Goal: Task Accomplishment & Management: Use online tool/utility

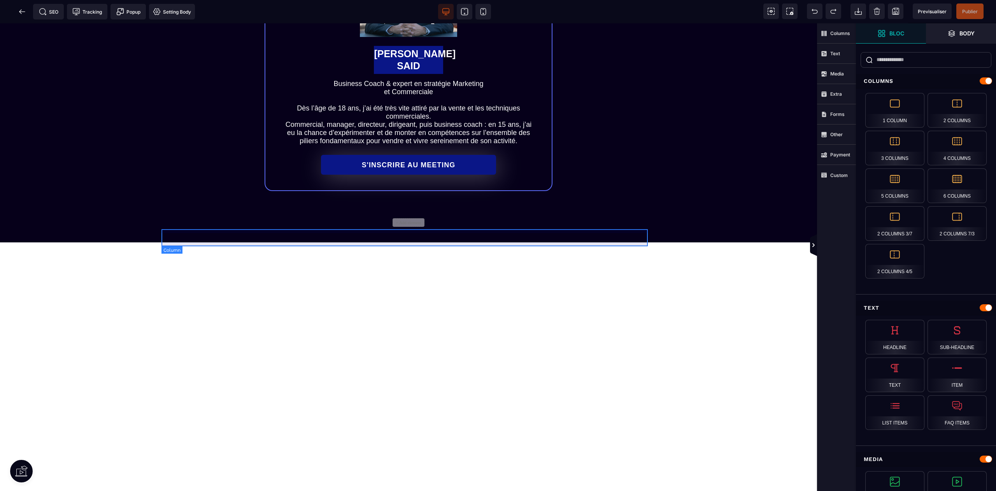
scroll to position [945, 0]
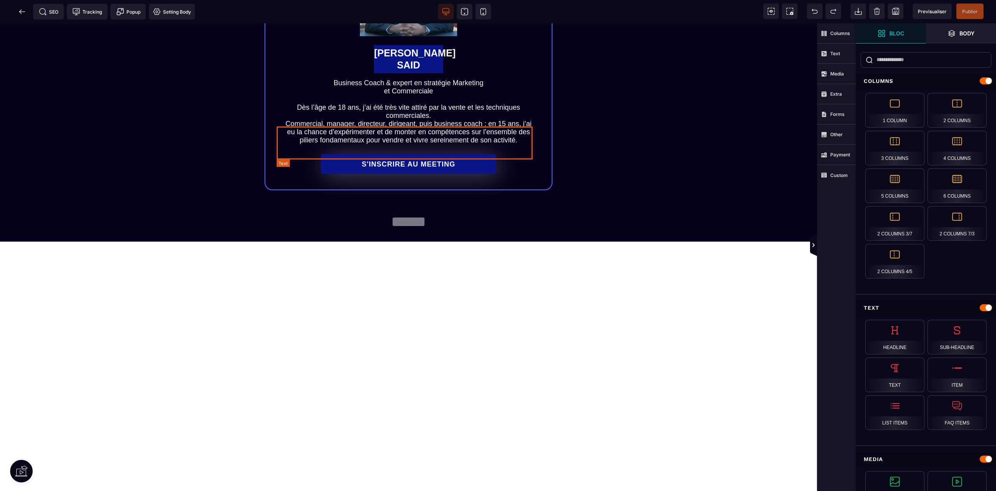
click at [418, 143] on div "Commercial, manager, directeur, dirigeant, puis business coach : en 15 ans, j’a…" at bounding box center [408, 132] width 255 height 25
select select "***"
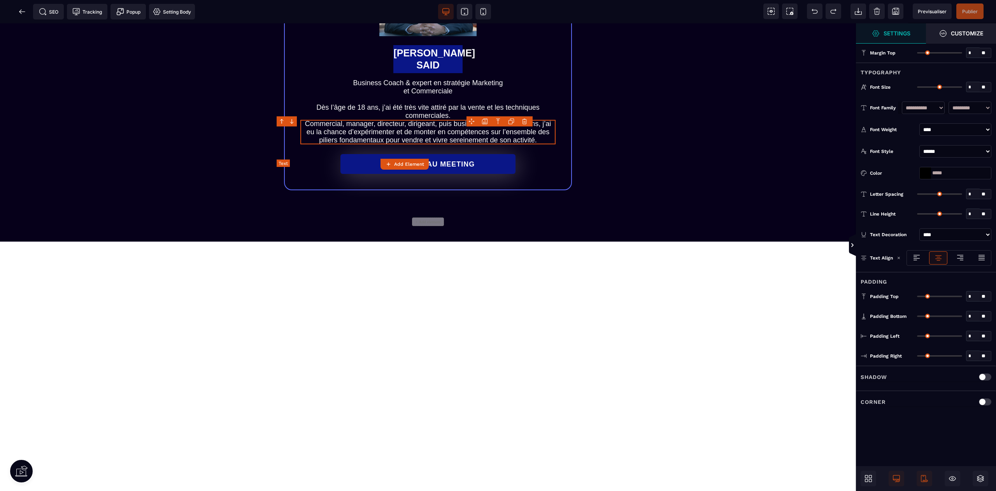
type input "*"
type input "**"
type input "*"
type input "**"
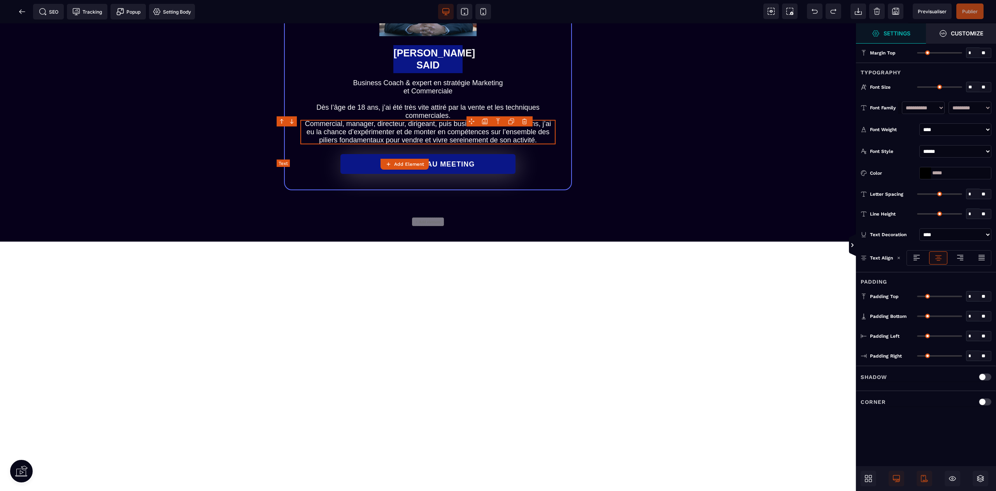
type input "**"
type input "*"
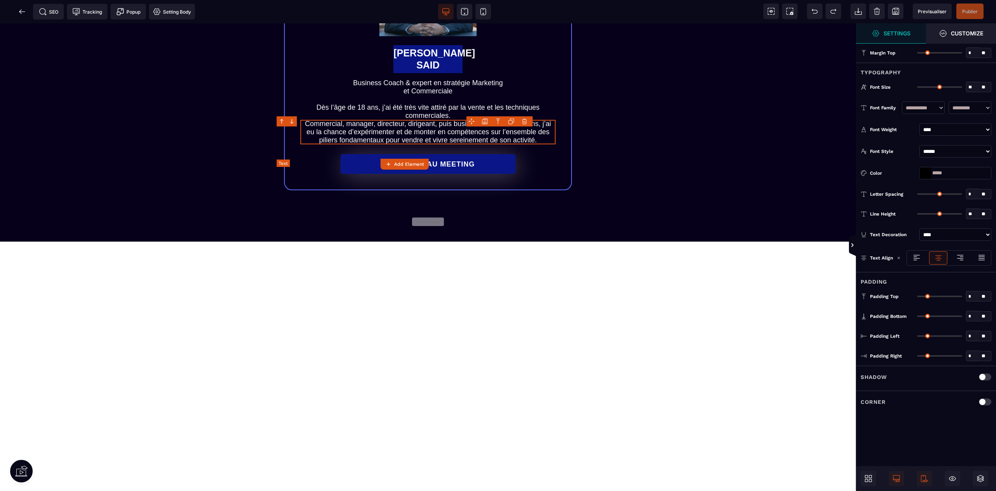
type input "*"
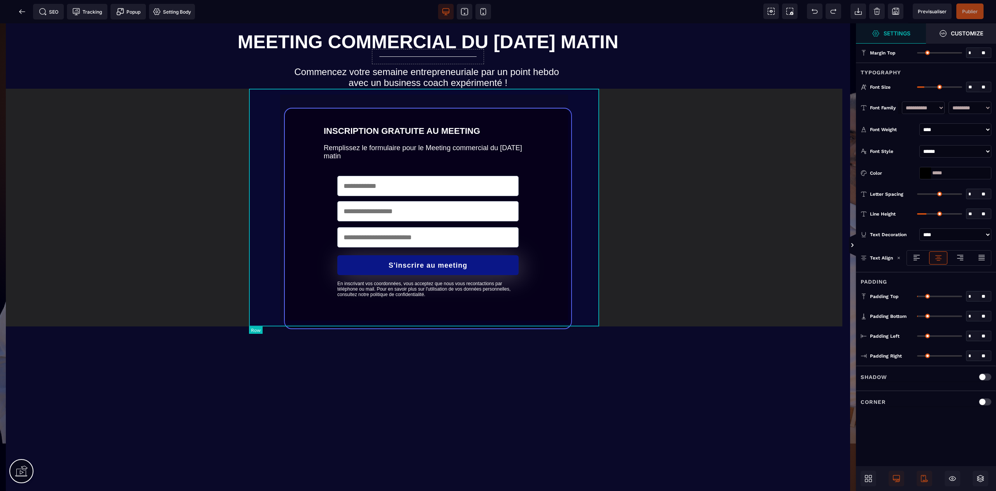
scroll to position [0, 0]
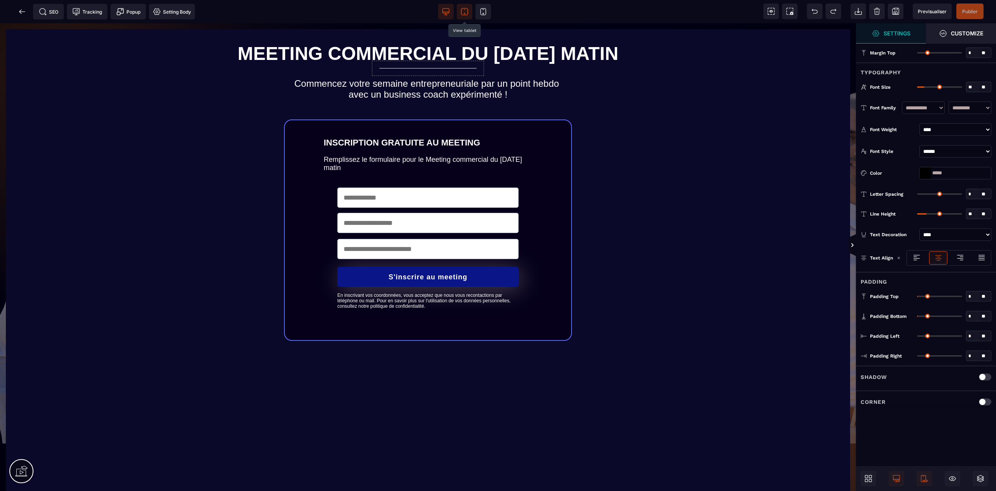
click at [464, 13] on icon at bounding box center [465, 12] width 8 height 8
select select "***"
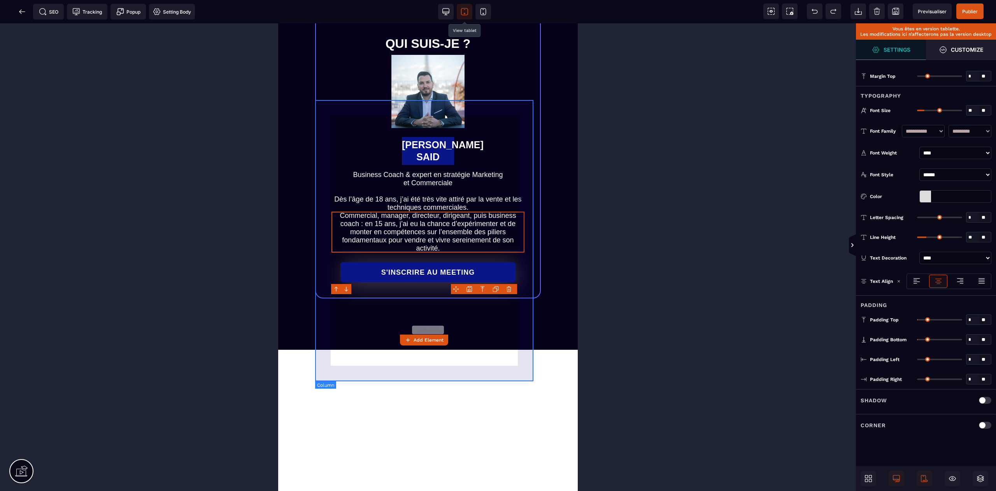
scroll to position [960, 0]
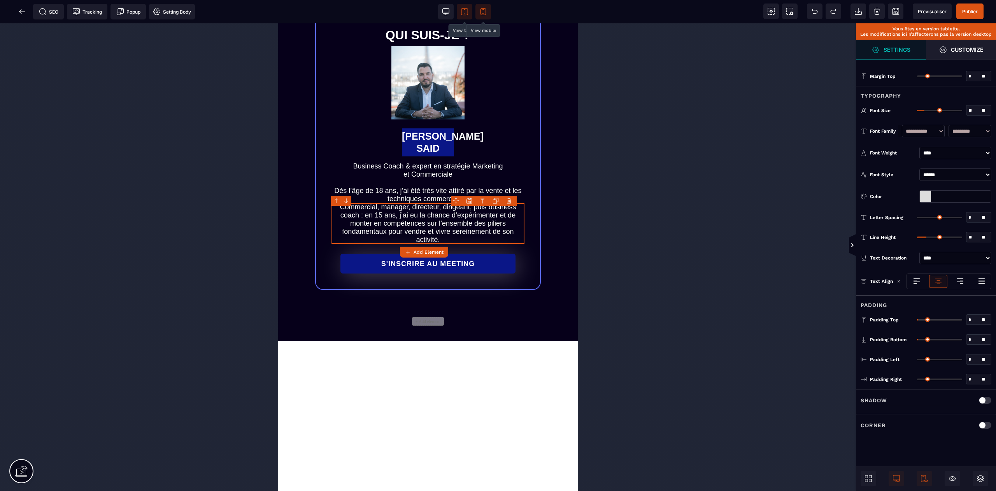
click at [481, 14] on icon at bounding box center [483, 12] width 8 height 8
select select
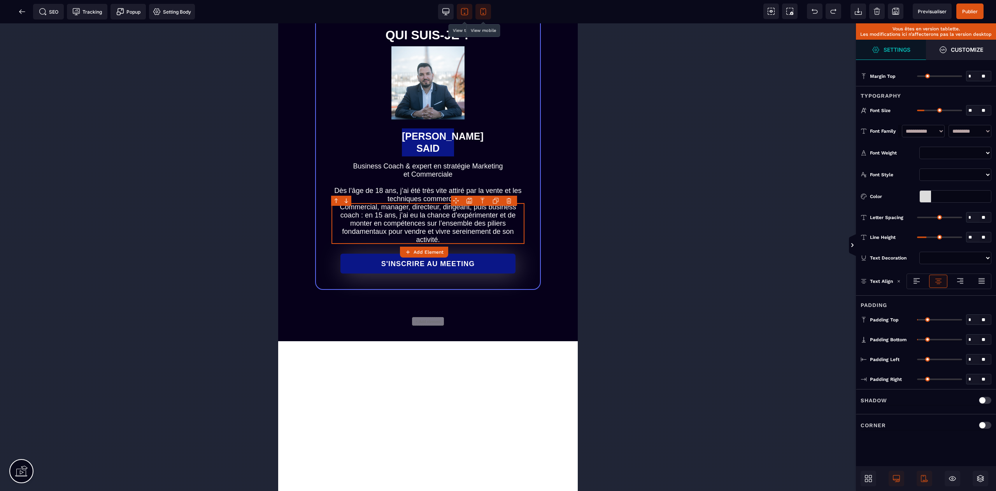
select select
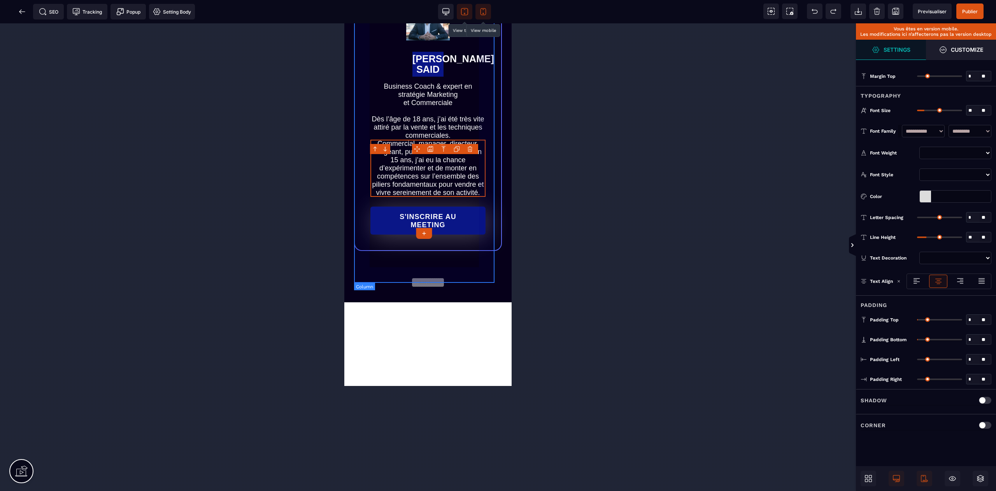
scroll to position [1155, 0]
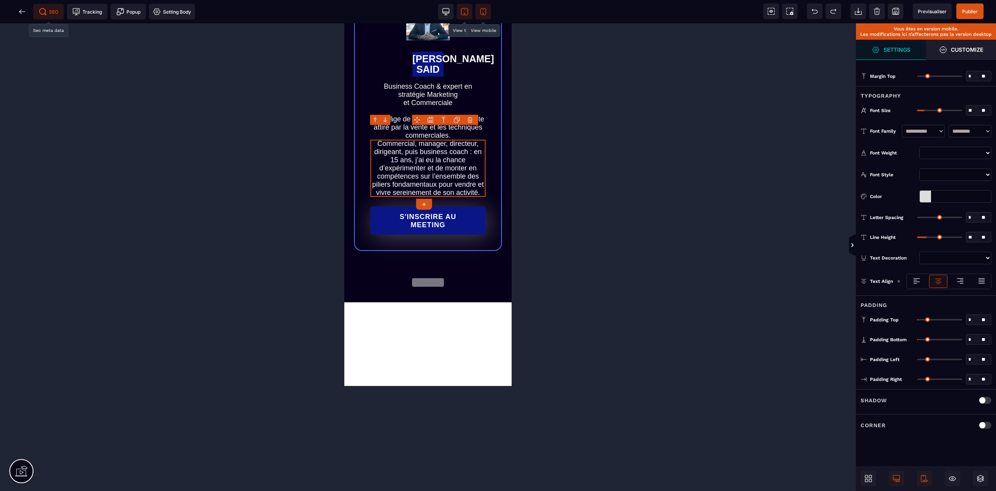
click at [53, 10] on span "SEO" at bounding box center [48, 12] width 19 height 8
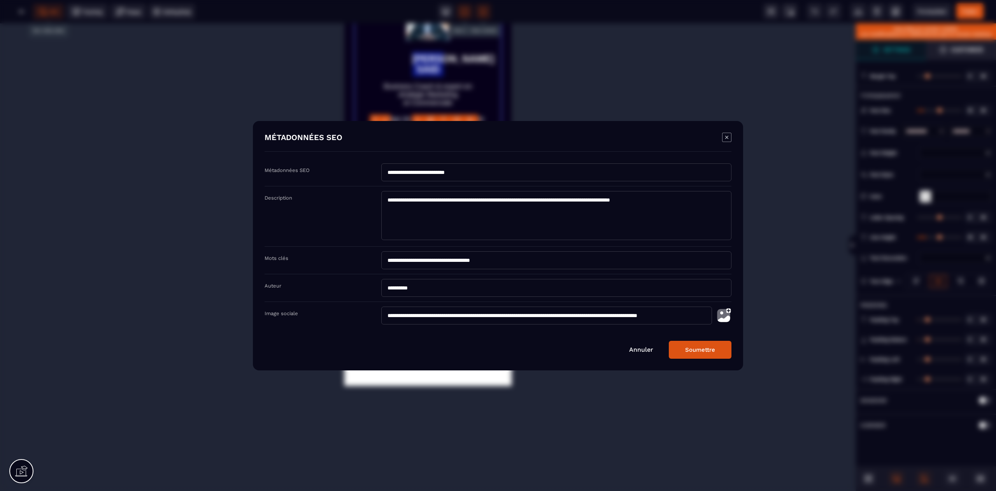
click at [730, 137] on icon "Modal window" at bounding box center [726, 137] width 9 height 9
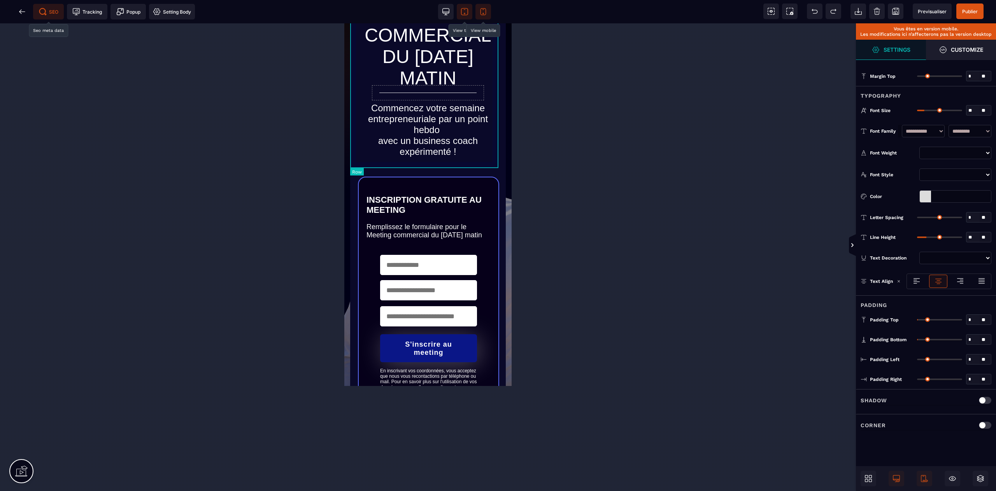
scroll to position [0, 0]
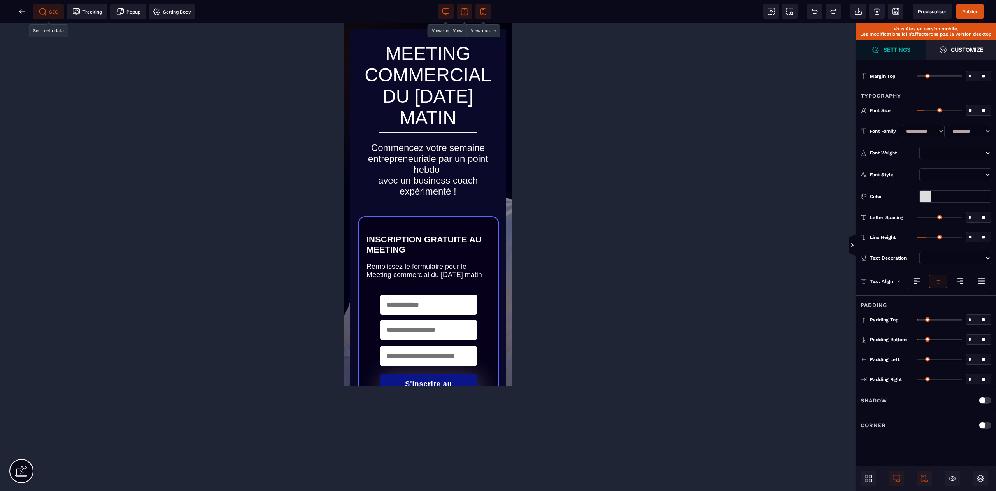
click at [446, 12] on icon at bounding box center [446, 12] width 8 height 8
select select
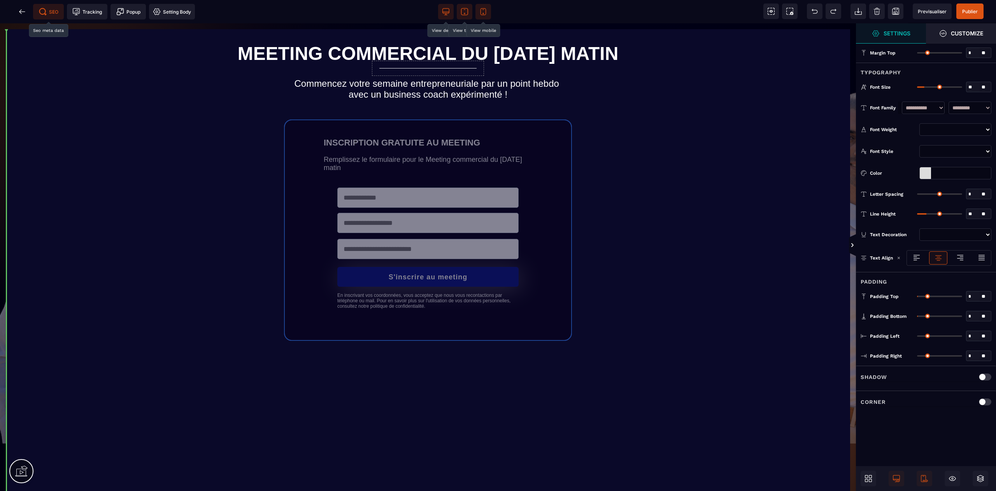
drag, startPoint x: 309, startPoint y: 148, endPoint x: 385, endPoint y: 146, distance: 76.3
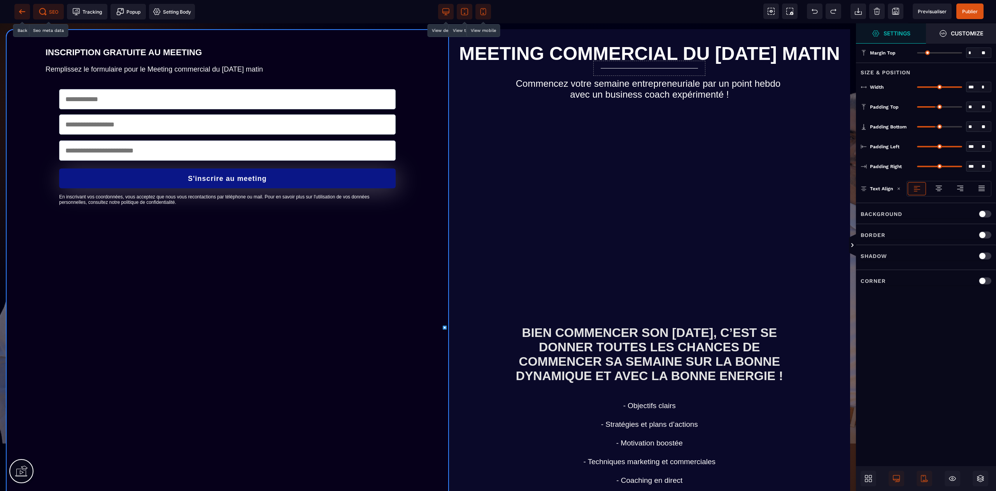
click at [21, 12] on icon at bounding box center [22, 11] width 6 height 0
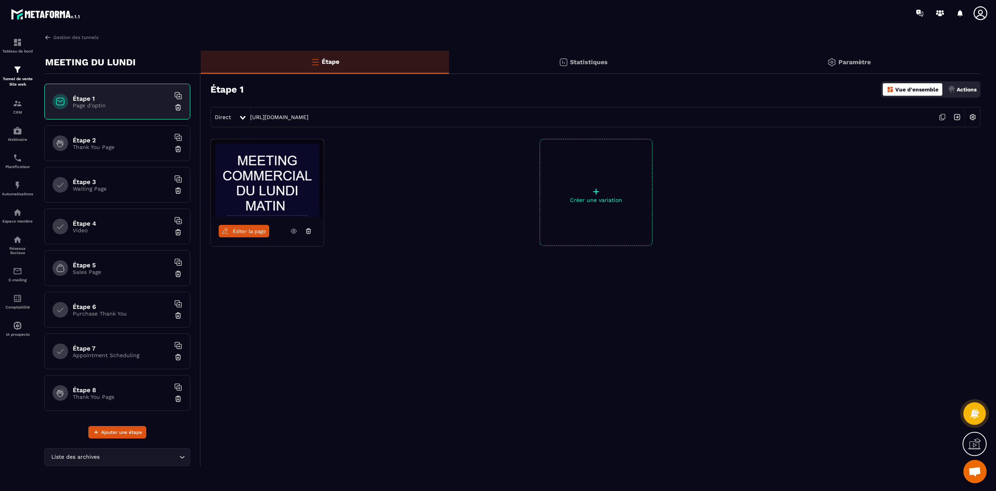
click at [119, 140] on h6 "Étape 2" at bounding box center [121, 140] width 97 height 7
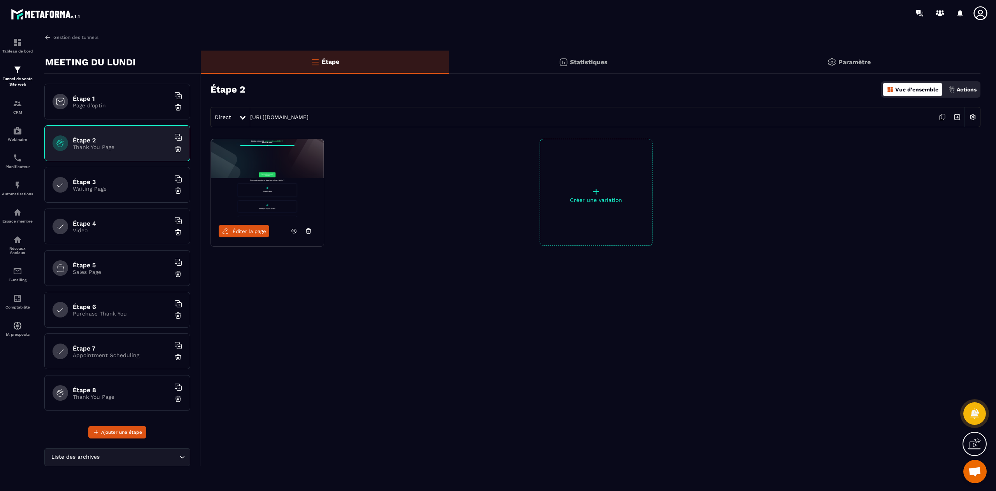
click at [97, 105] on p "Page d'optin" at bounding box center [121, 105] width 97 height 6
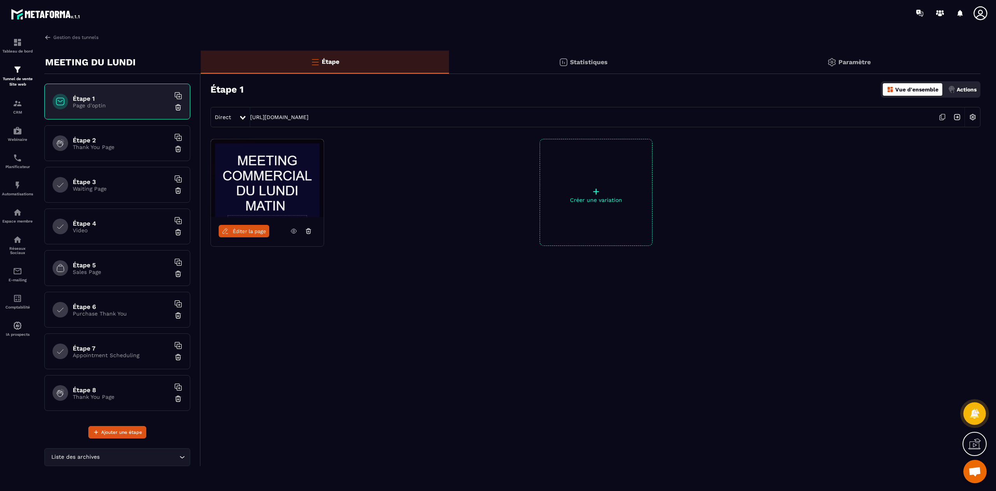
click at [244, 227] on link "Éditer la page" at bounding box center [244, 231] width 51 height 12
